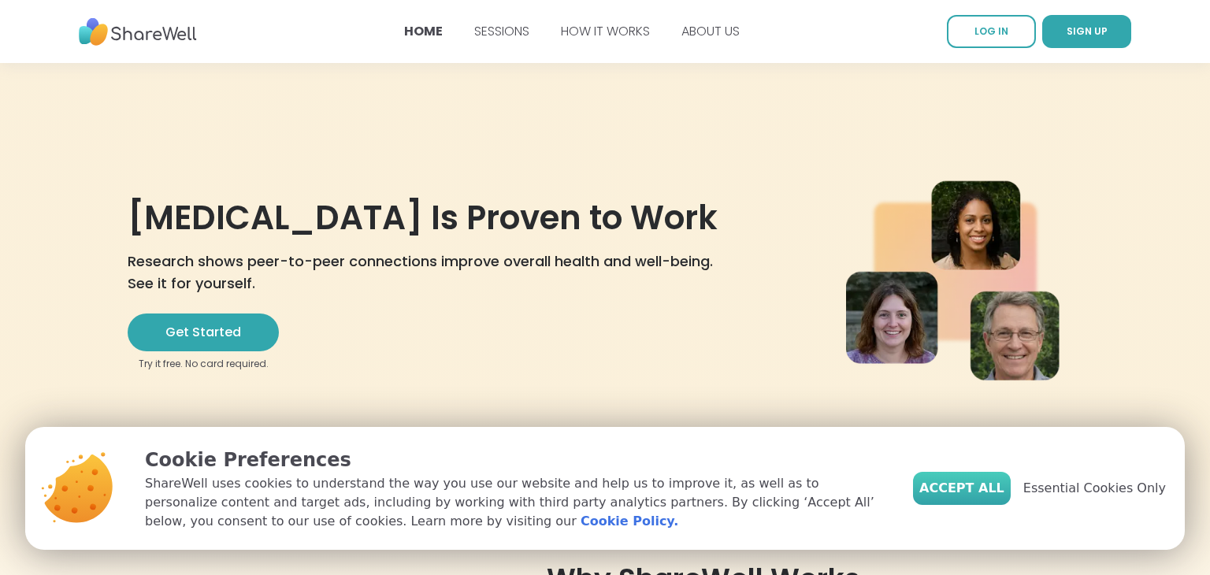
click at [988, 473] on button "Accept All" at bounding box center [962, 488] width 98 height 33
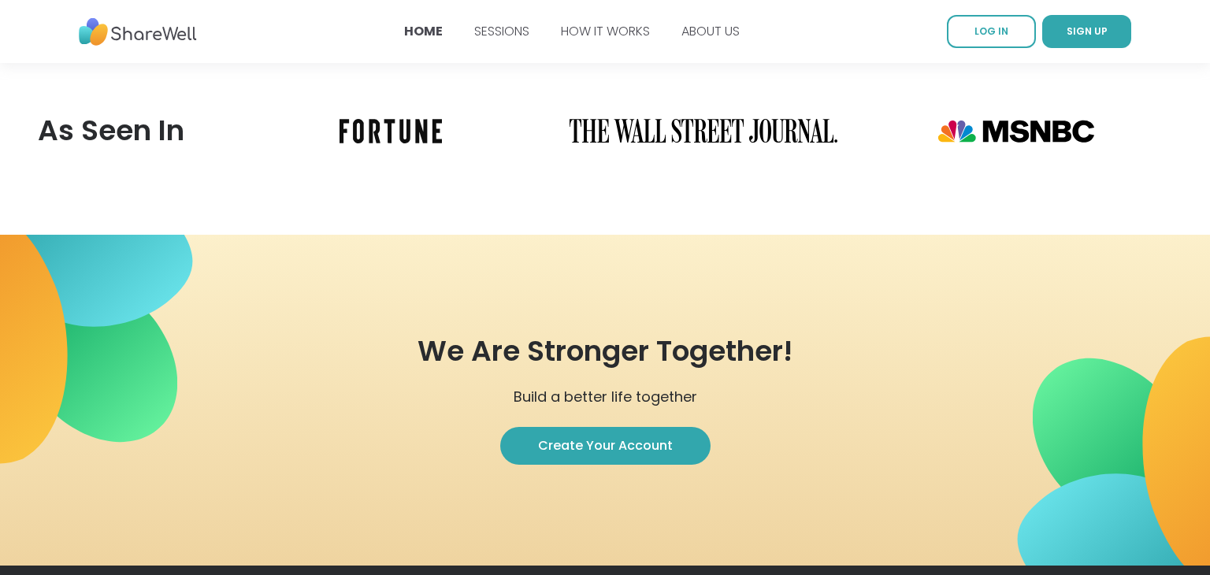
scroll to position [3983, 0]
